Goal: Task Accomplishment & Management: Manage account settings

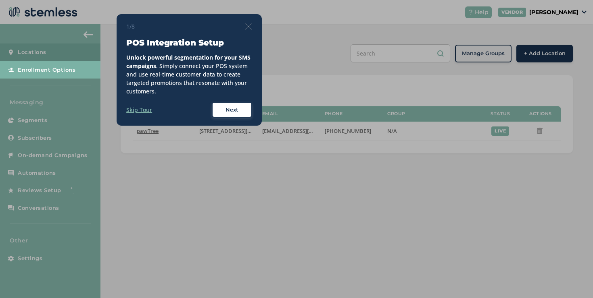
click at [244, 27] on div "1/8" at bounding box center [189, 26] width 126 height 8
click at [247, 27] on img at bounding box center [248, 26] width 7 height 7
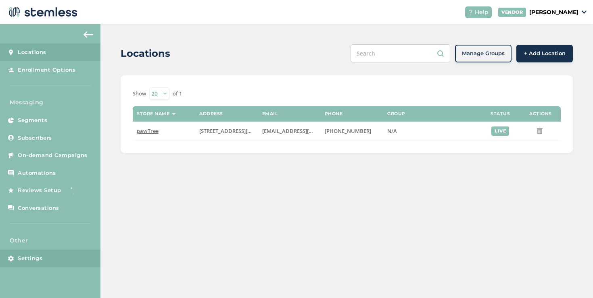
click at [50, 259] on link "Settings" at bounding box center [50, 259] width 100 height 18
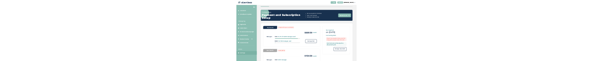
scroll to position [106, 0]
